Goal: Task Accomplishment & Management: Complete application form

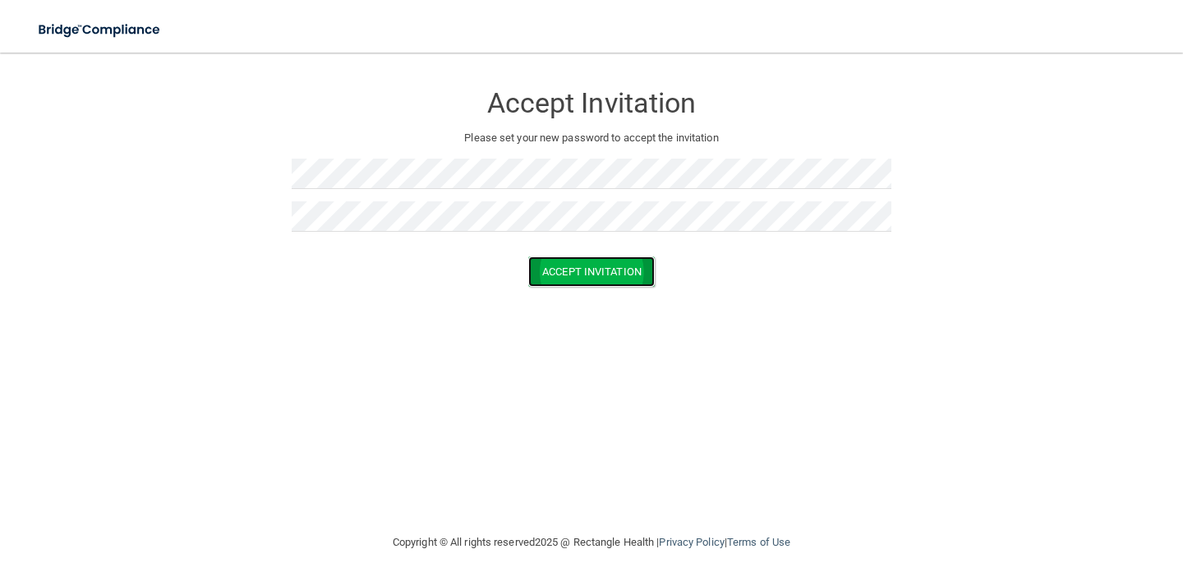
click at [588, 275] on button "Accept Invitation" at bounding box center [591, 271] width 126 height 30
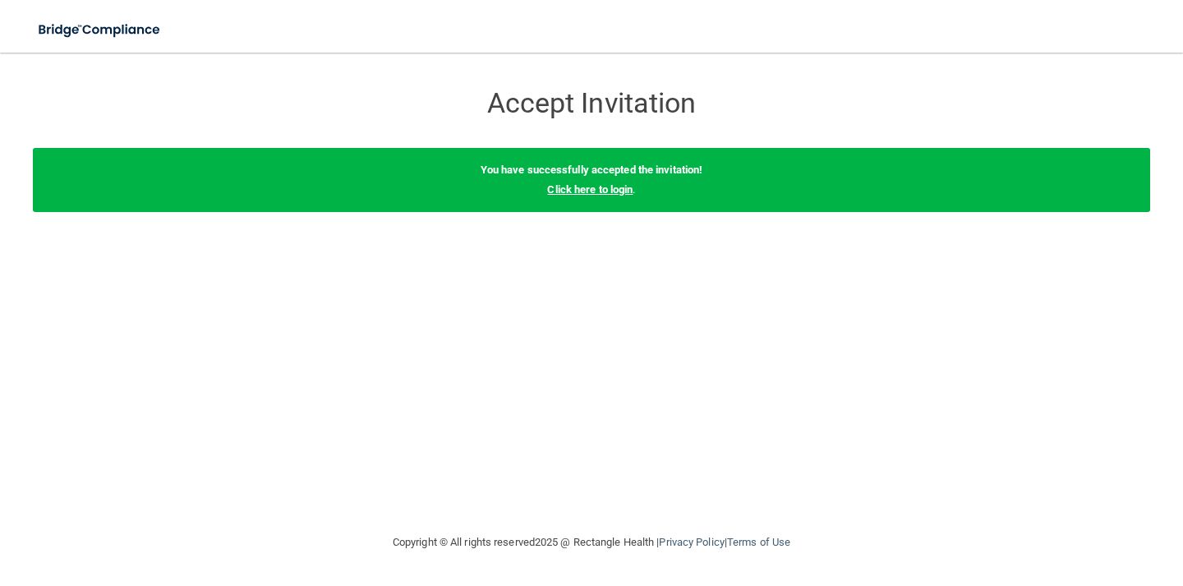
click at [589, 192] on link "Click here to login" at bounding box center [589, 189] width 85 height 12
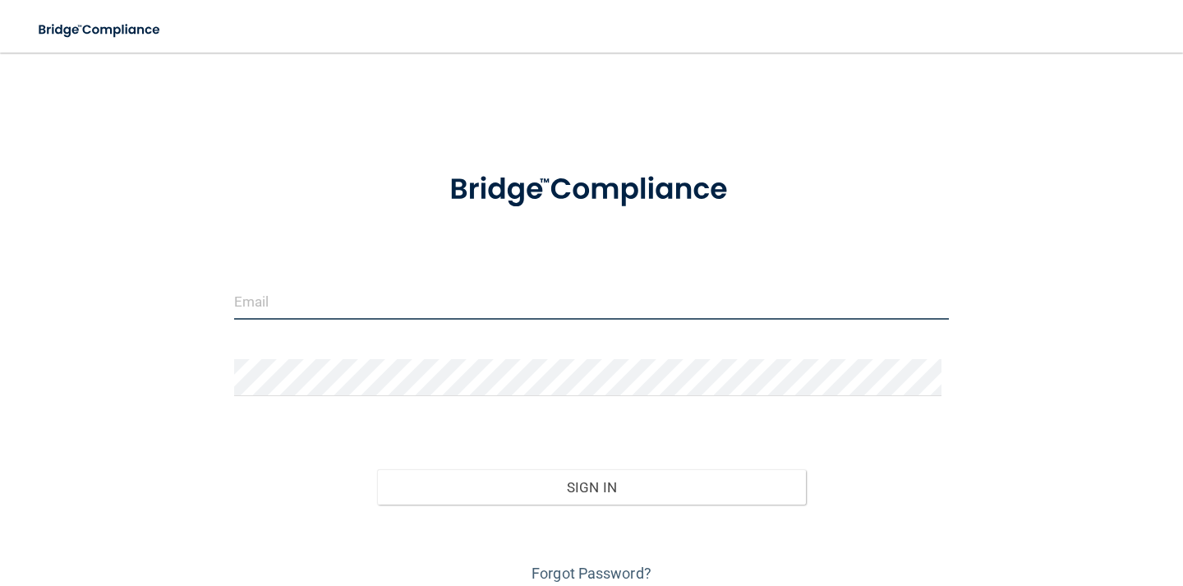
click at [353, 302] on input "email" at bounding box center [591, 301] width 715 height 37
type input "[PERSON_NAME][EMAIL_ADDRESS][DOMAIN_NAME]"
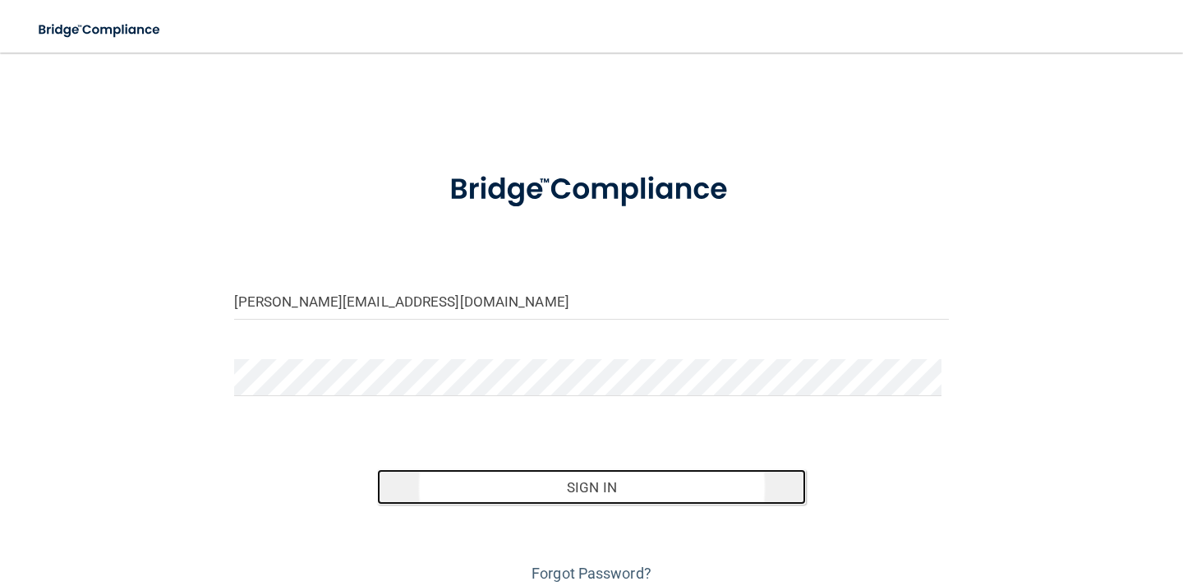
click at [547, 491] on button "Sign In" at bounding box center [591, 487] width 429 height 36
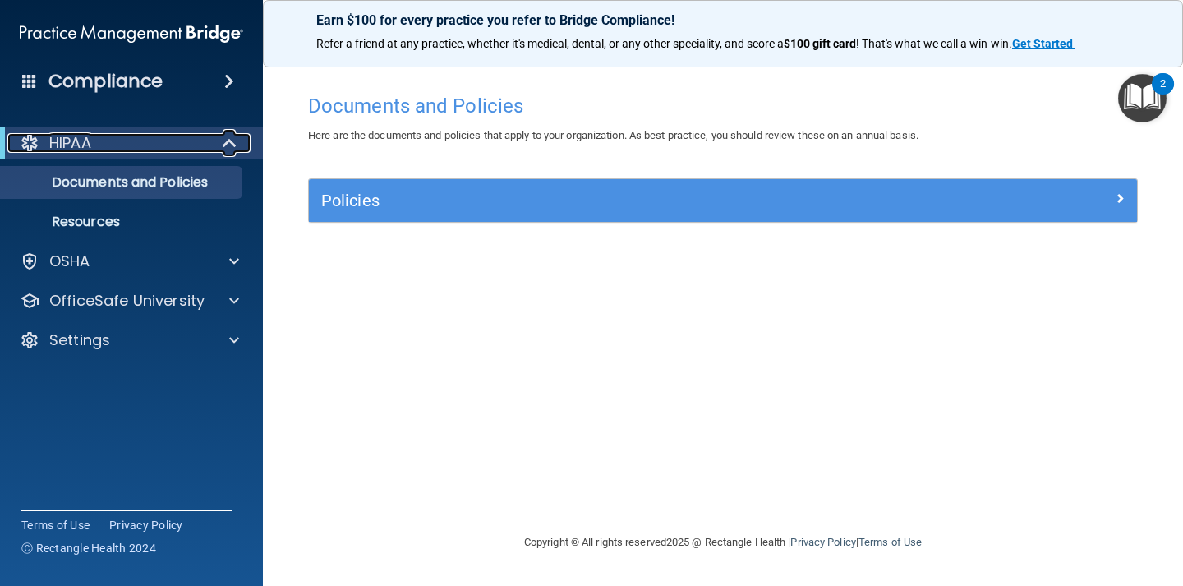
click at [232, 147] on span at bounding box center [231, 143] width 14 height 20
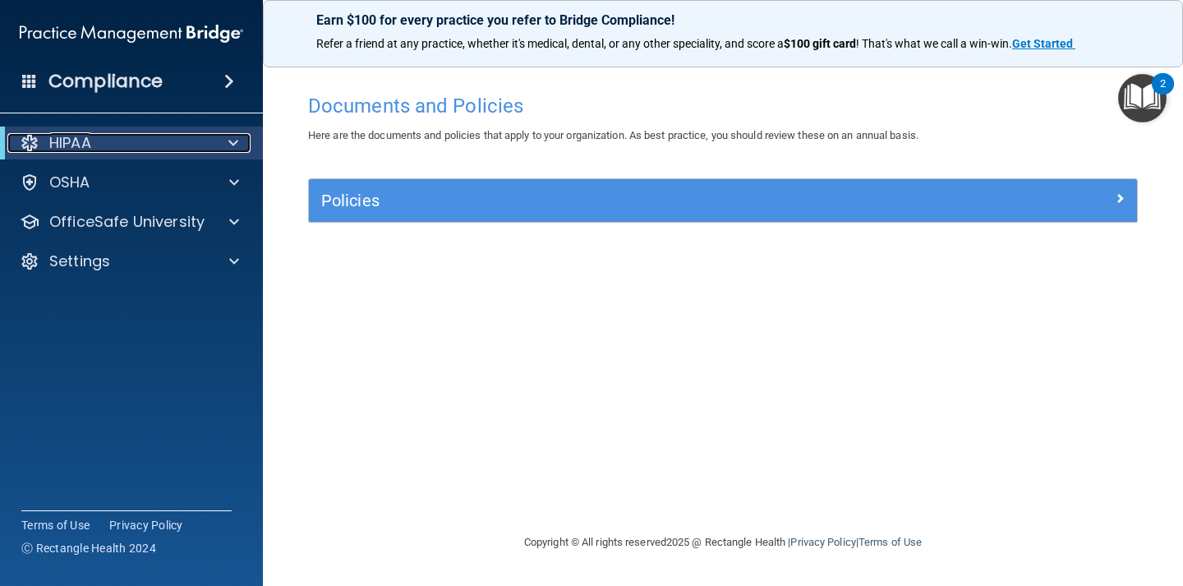
click at [225, 142] on div at bounding box center [230, 143] width 40 height 20
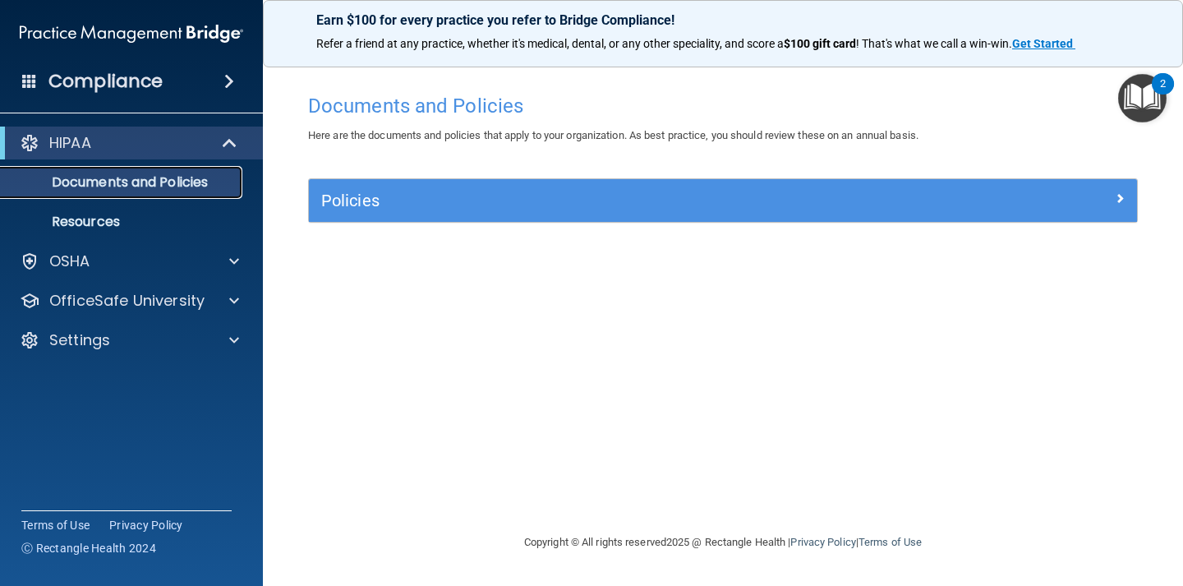
click at [177, 186] on p "Documents and Policies" at bounding box center [123, 182] width 224 height 16
click at [140, 219] on p "Resources" at bounding box center [123, 222] width 224 height 16
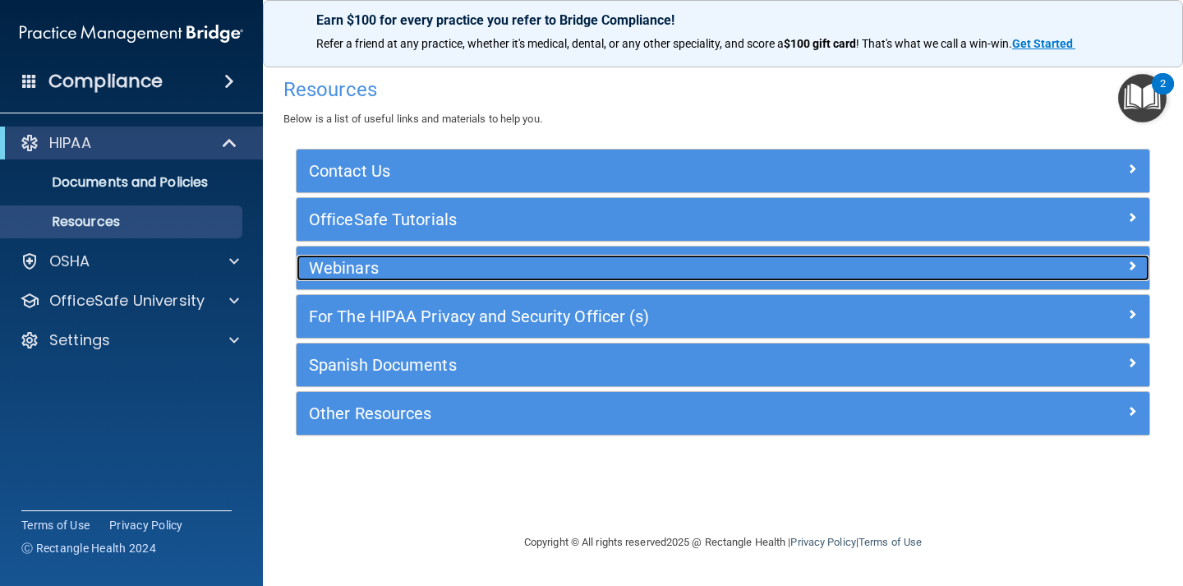
click at [356, 260] on h5 "Webinars" at bounding box center [616, 268] width 615 height 18
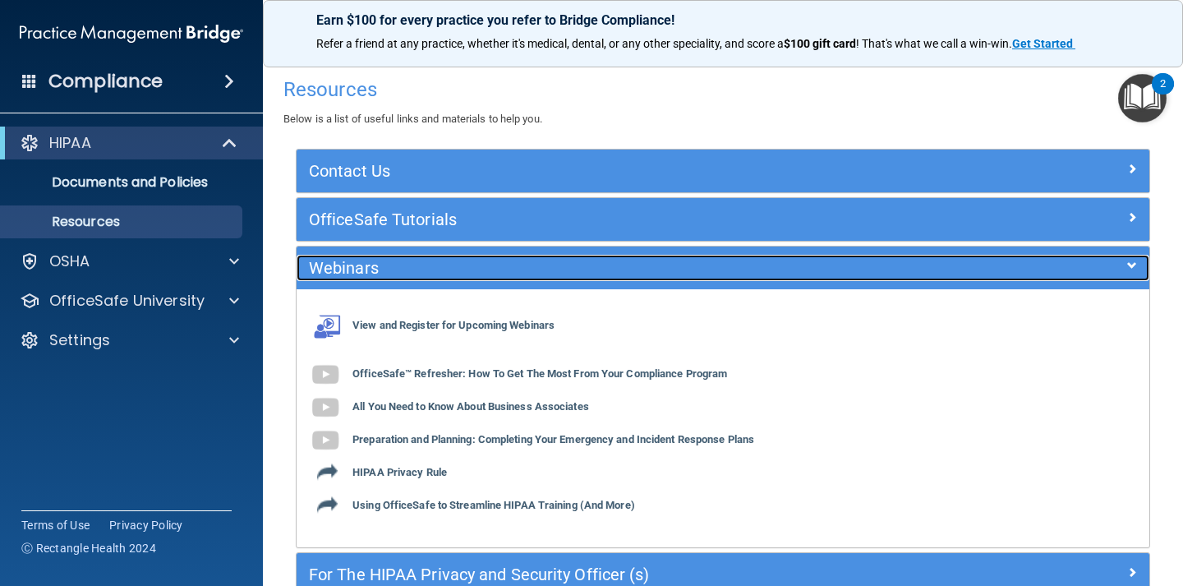
scroll to position [82, 0]
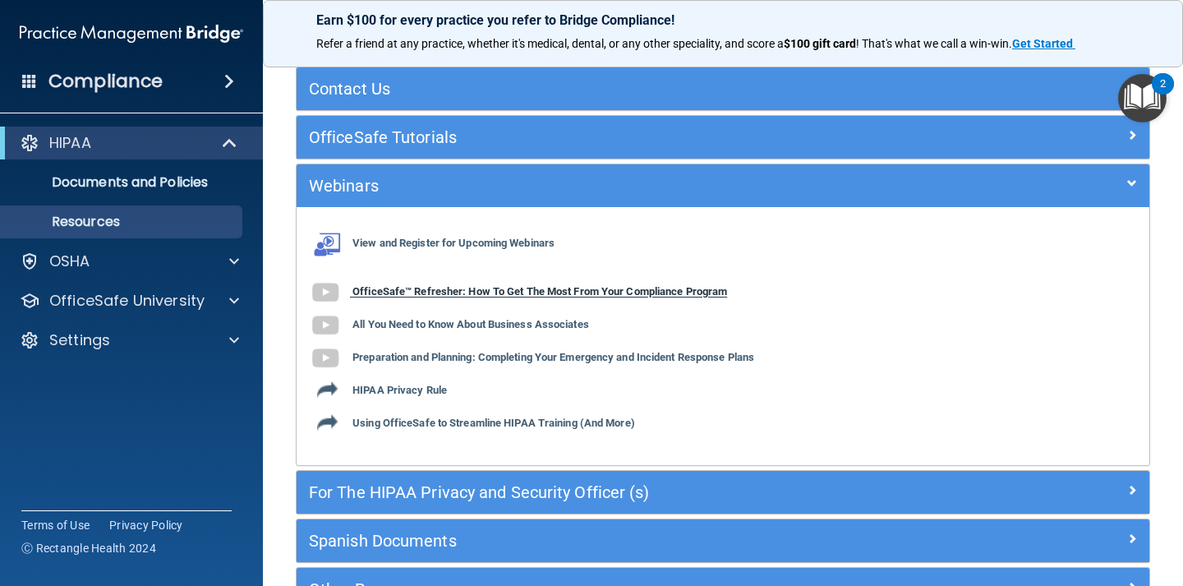
click at [432, 291] on b "OfficeSafe™ Refresher: How To Get The Most From Your Compliance Program" at bounding box center [539, 292] width 374 height 12
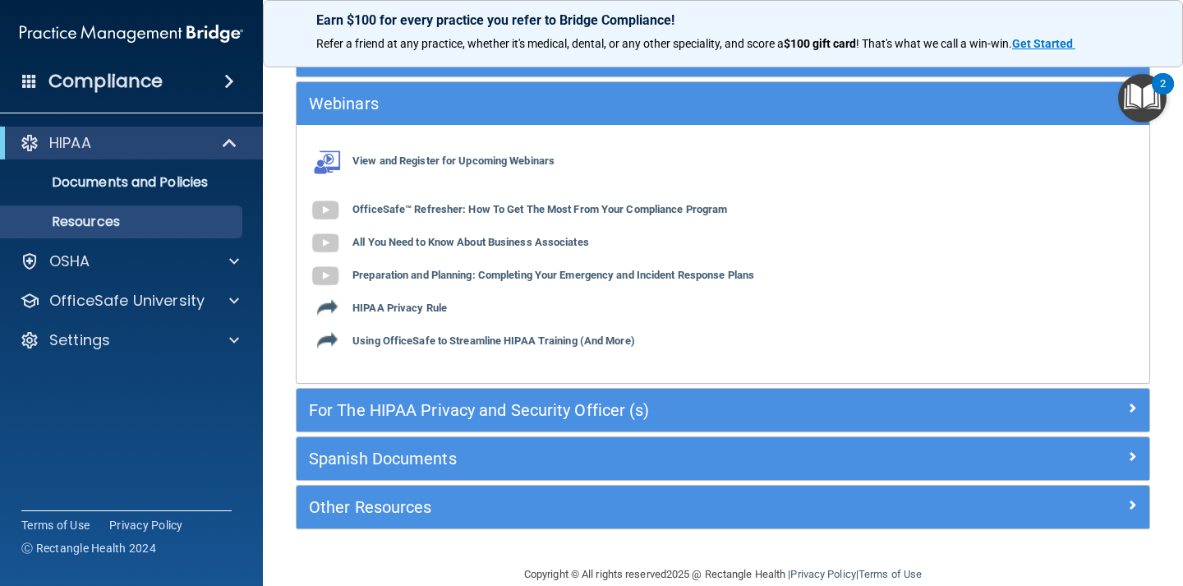
scroll to position [192, 0]
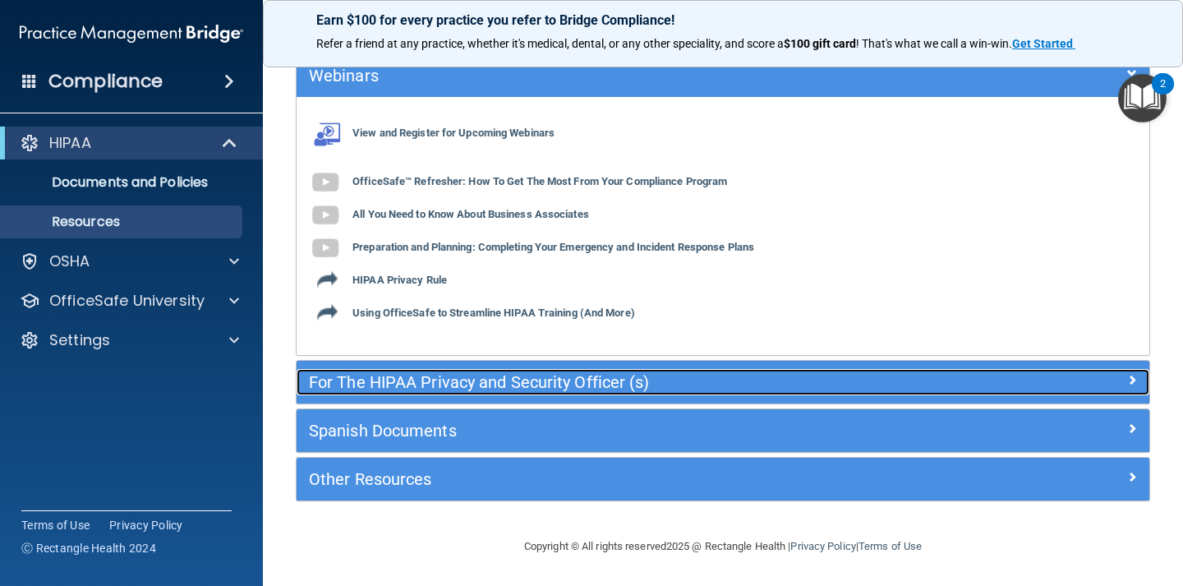
click at [530, 383] on h5 "For The HIPAA Privacy and Security Officer (s)" at bounding box center [616, 382] width 615 height 18
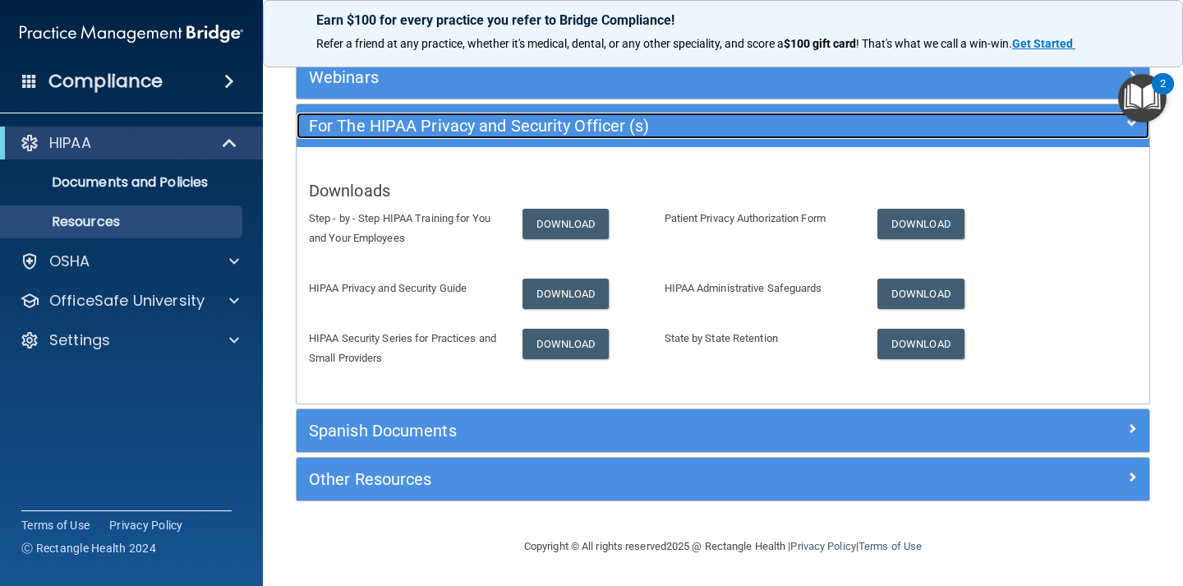
scroll to position [191, 0]
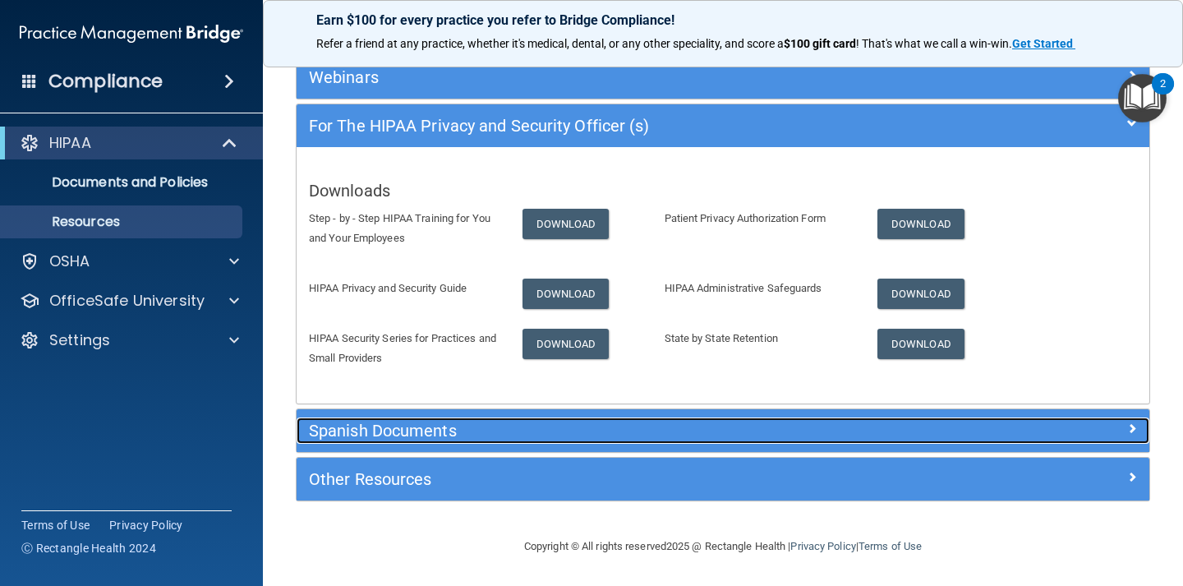
click at [402, 428] on h5 "Spanish Documents" at bounding box center [616, 430] width 615 height 18
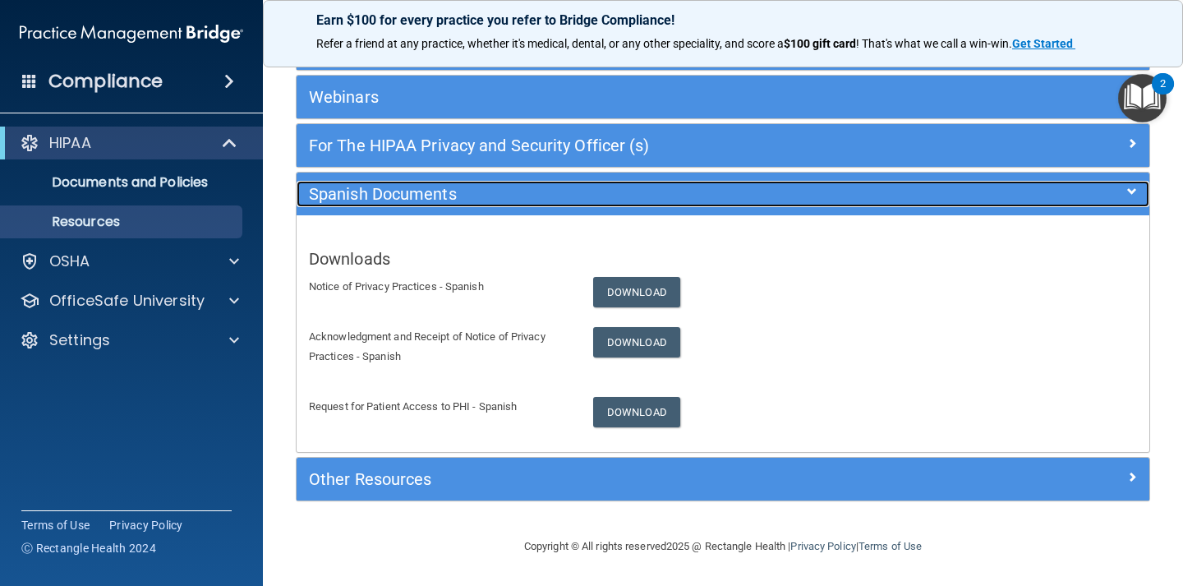
scroll to position [171, 0]
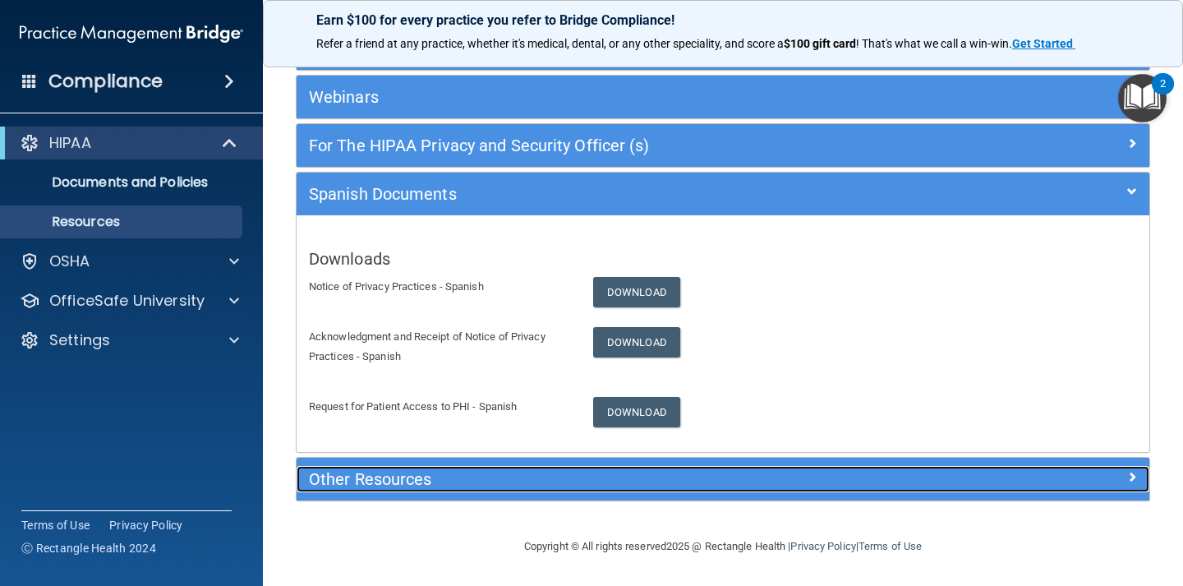
click at [425, 485] on h5 "Other Resources" at bounding box center [616, 479] width 615 height 18
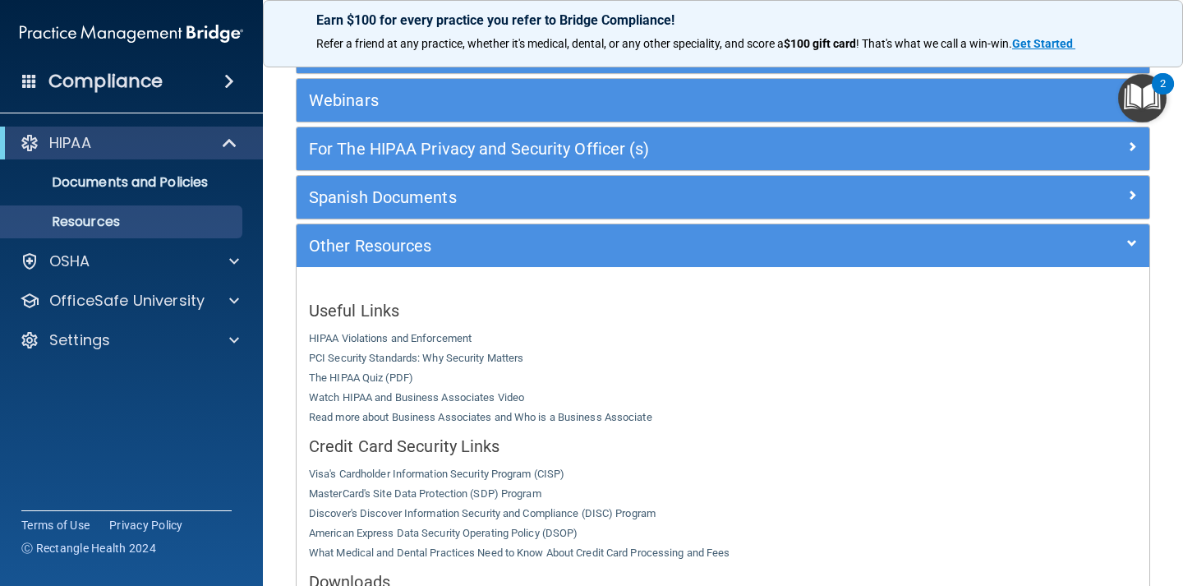
scroll to position [379, 0]
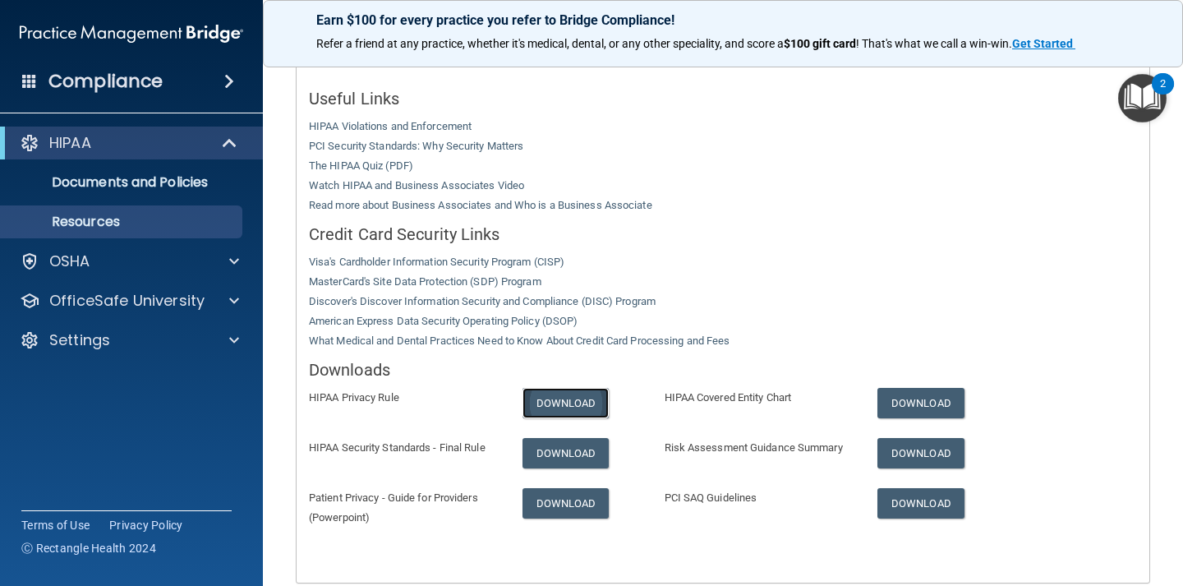
click at [551, 396] on link "Download" at bounding box center [565, 403] width 87 height 30
click at [580, 445] on link "Download" at bounding box center [565, 453] width 87 height 30
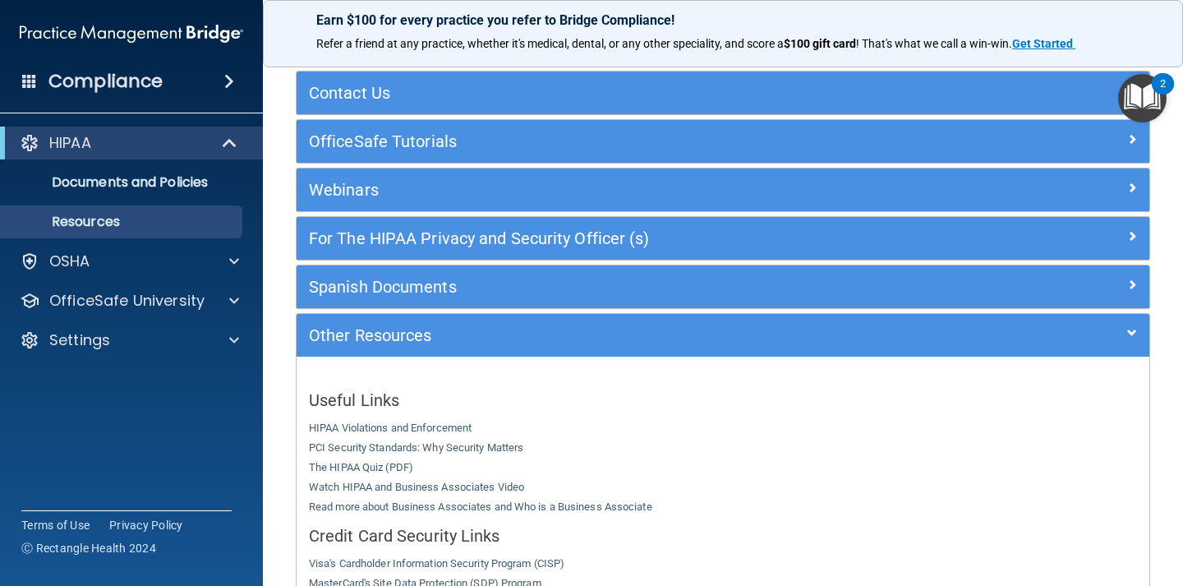
scroll to position [0, 0]
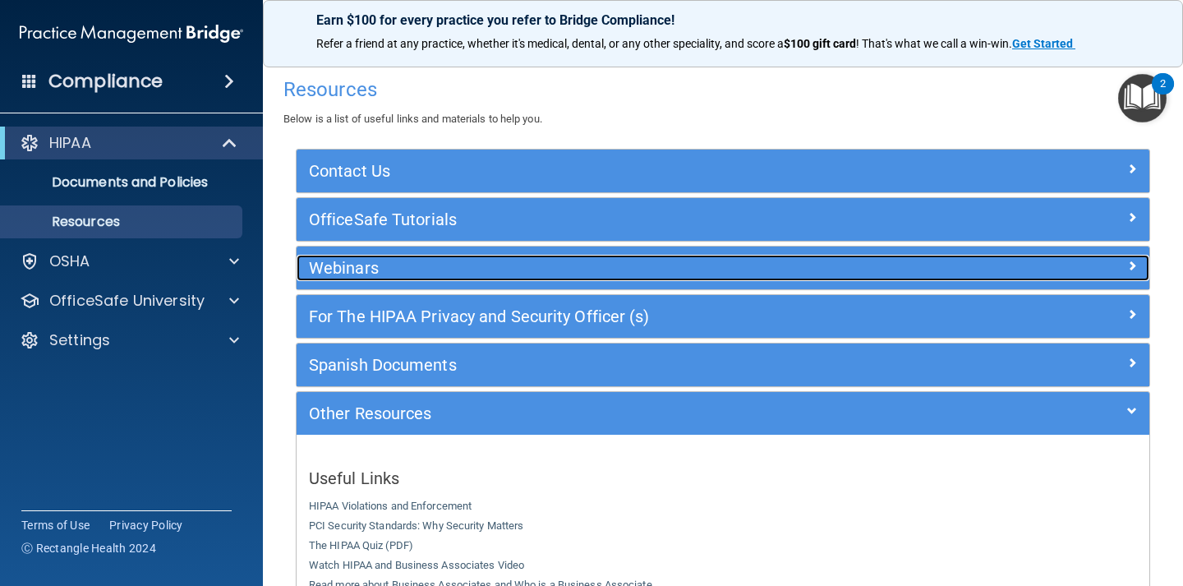
click at [488, 258] on div "Webinars" at bounding box center [616, 268] width 640 height 26
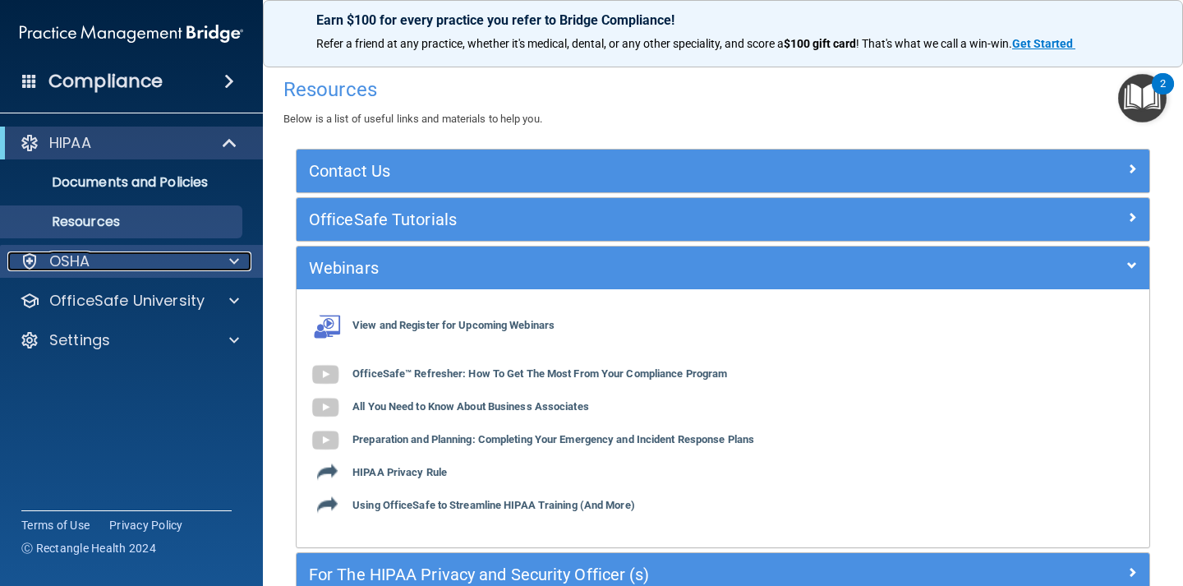
click at [227, 264] on div at bounding box center [231, 261] width 41 height 20
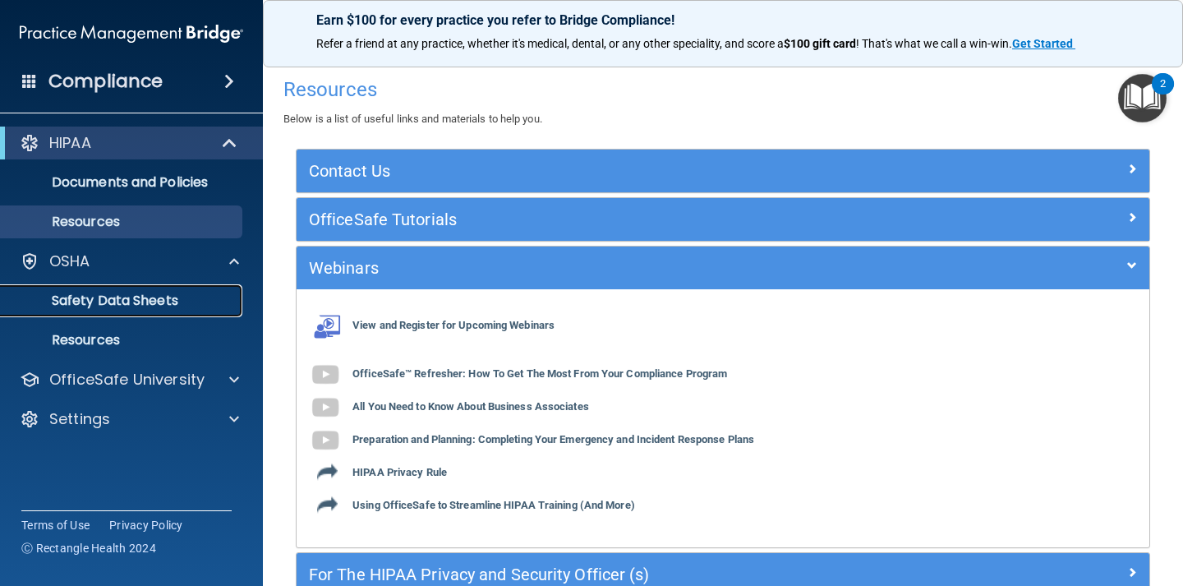
click at [200, 309] on link "Safety Data Sheets" at bounding box center [113, 300] width 259 height 33
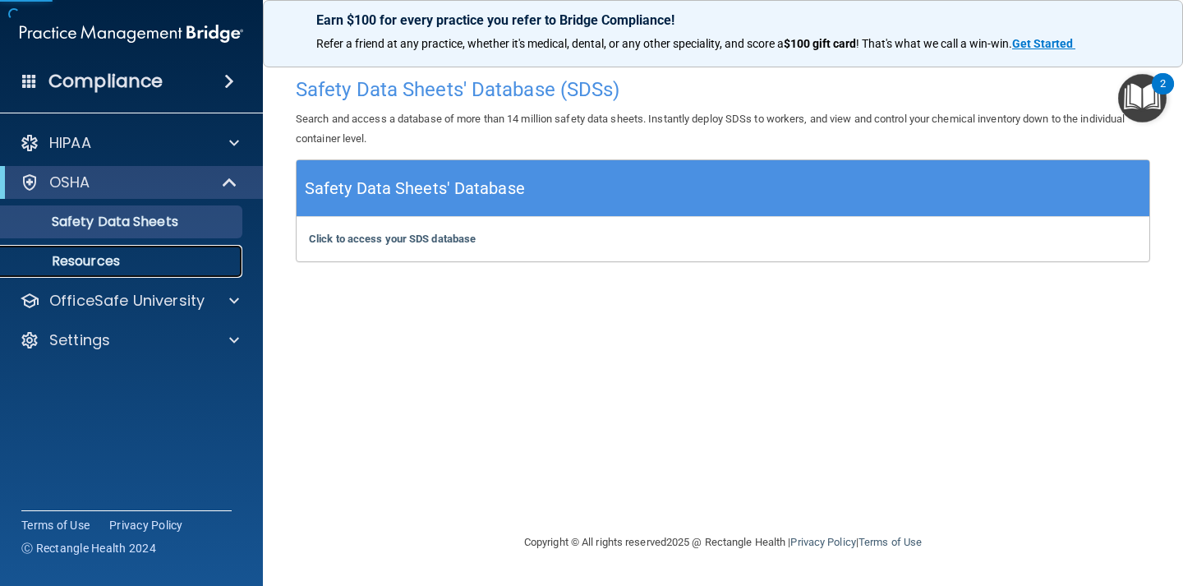
click at [164, 260] on p "Resources" at bounding box center [123, 261] width 224 height 16
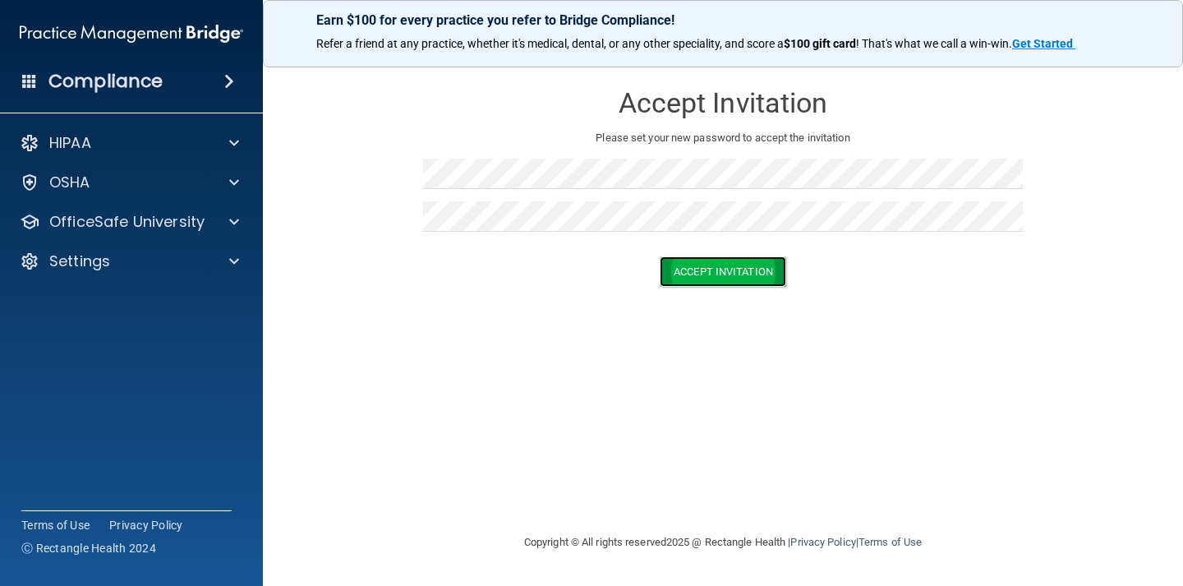
click at [723, 263] on button "Accept Invitation" at bounding box center [722, 271] width 126 height 30
click at [755, 301] on button "Accept Invitation" at bounding box center [722, 295] width 126 height 30
click at [769, 291] on button "Accept Invitation" at bounding box center [722, 295] width 126 height 30
